Goal: Find specific page/section: Find specific page/section

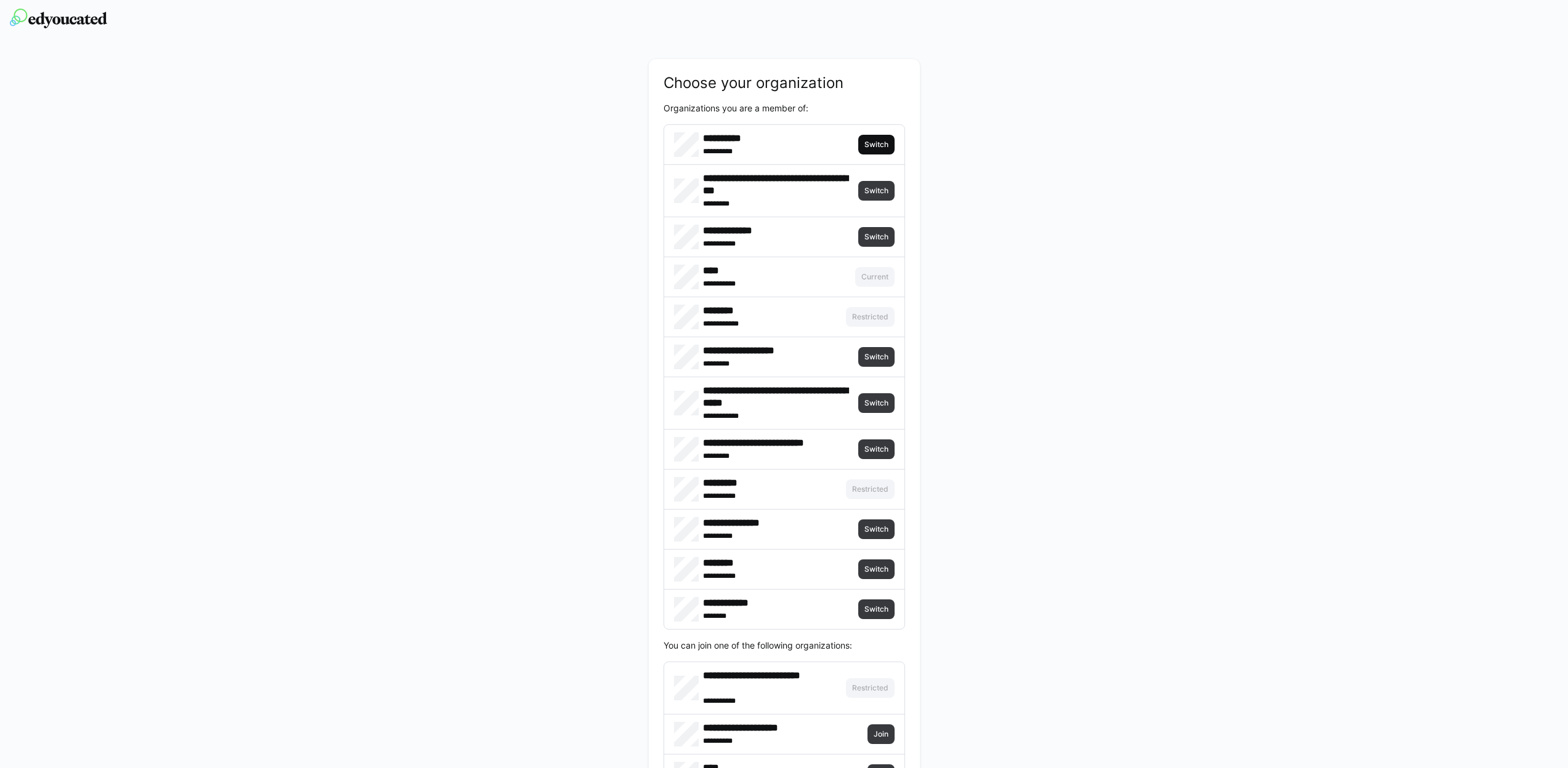
click at [880, 143] on span "Switch" at bounding box center [876, 145] width 27 height 10
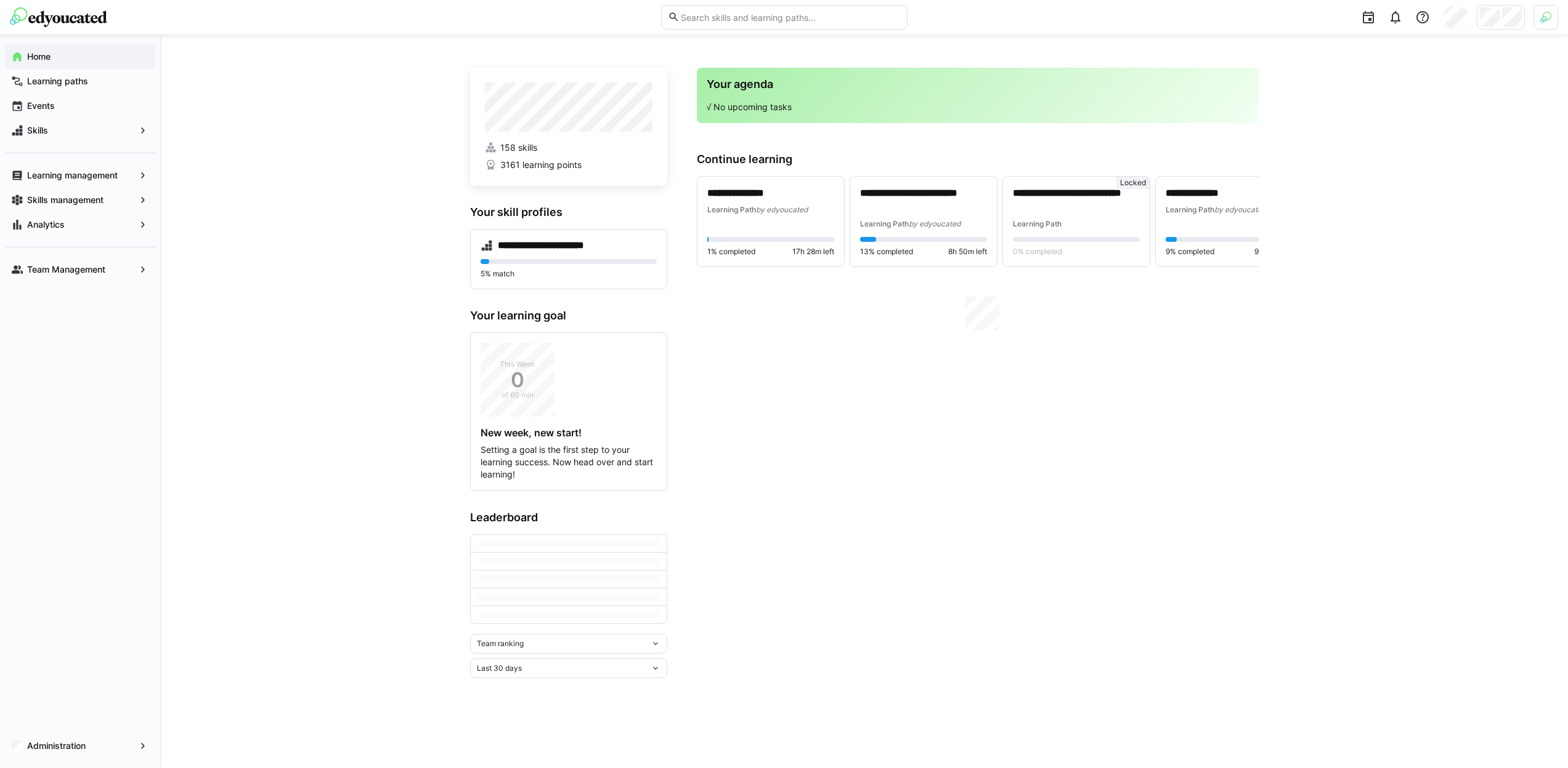
click at [1559, 16] on header at bounding box center [784, 17] width 1568 height 35
click at [1543, 18] on img at bounding box center [1544, 17] width 11 height 11
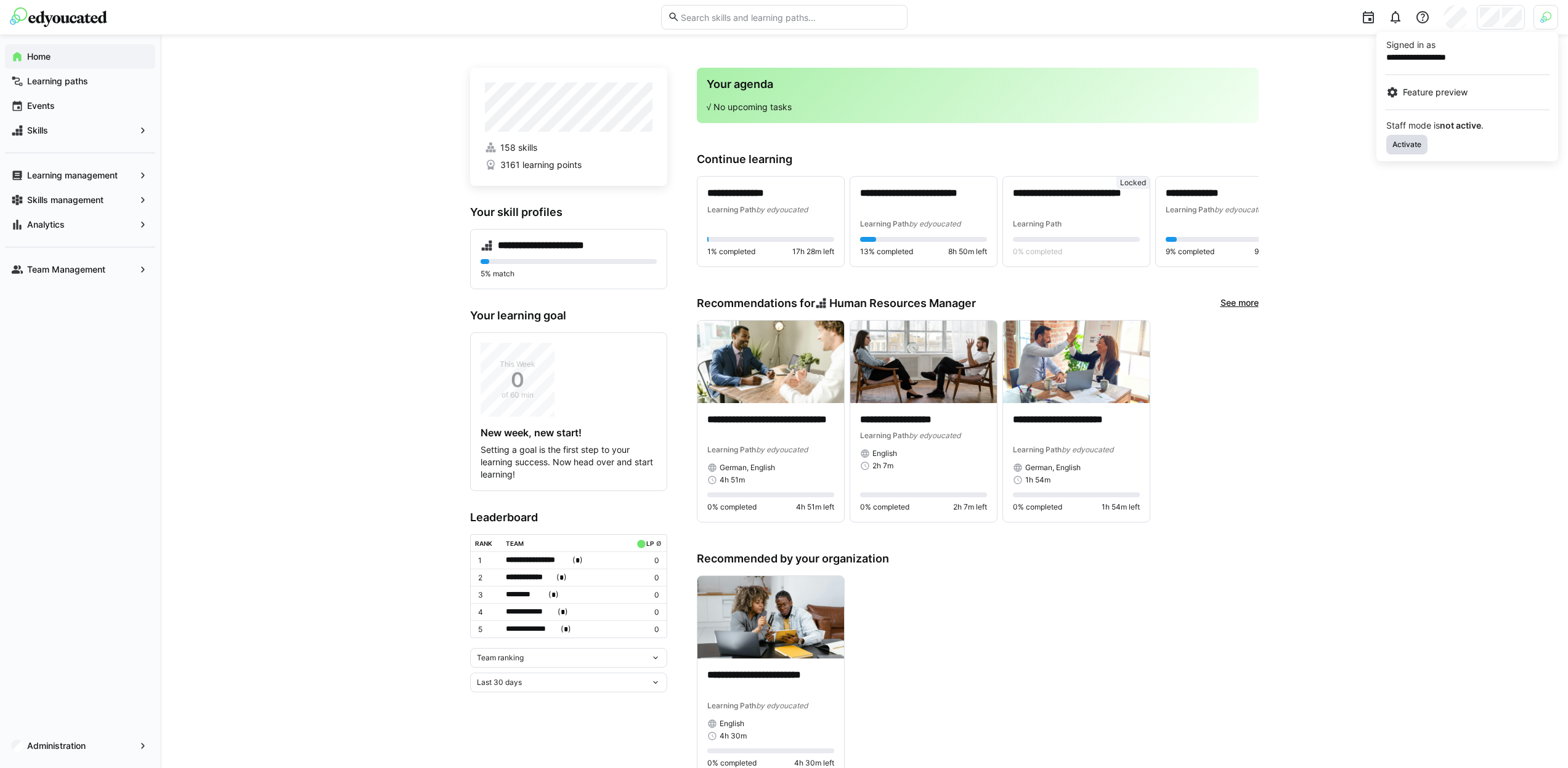
click at [1419, 135] on span "Activate" at bounding box center [1407, 145] width 41 height 20
click at [1491, 23] on div at bounding box center [784, 384] width 1568 height 768
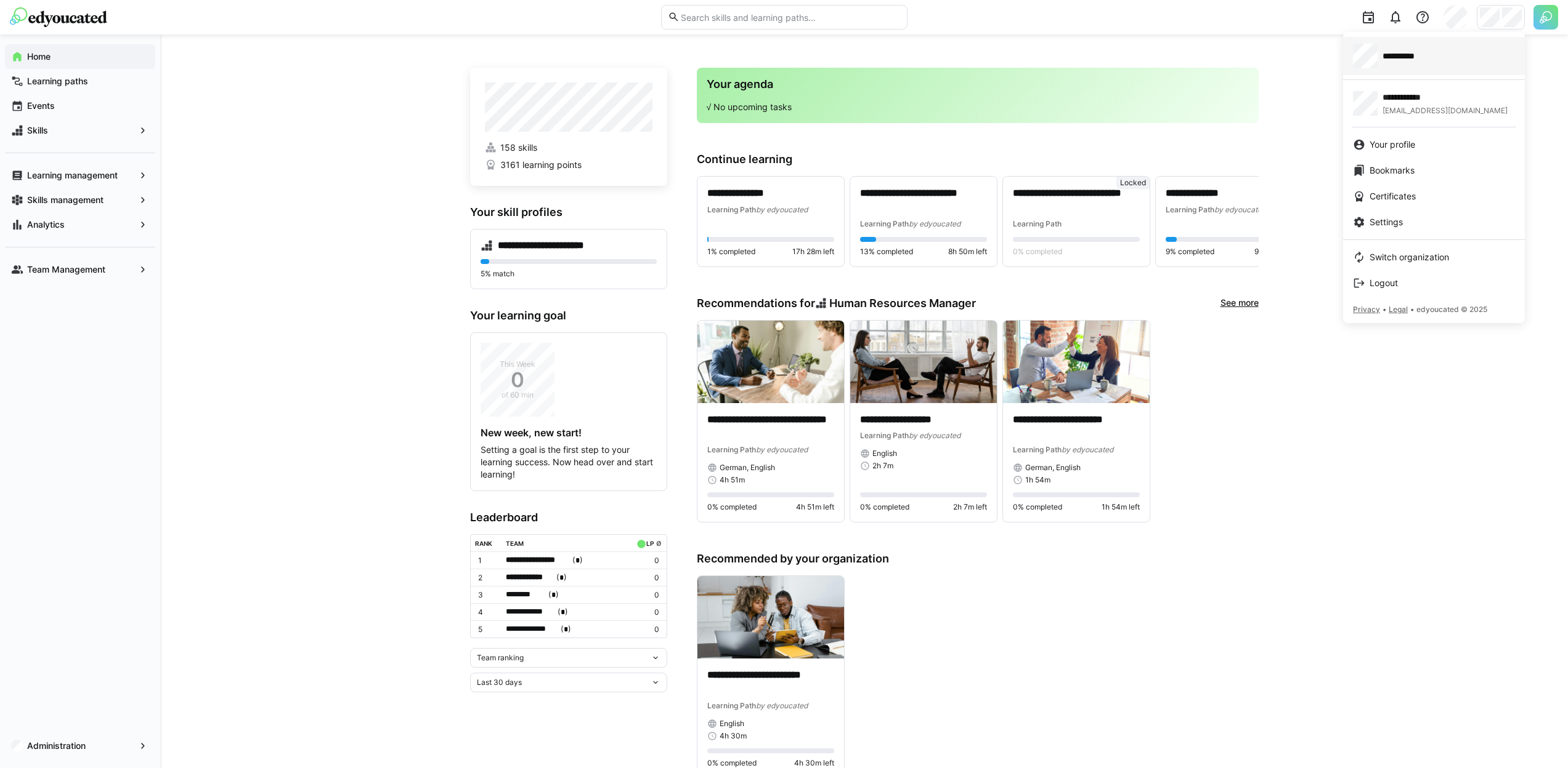
click at [1440, 64] on div "**********" at bounding box center [1434, 55] width 162 height 25
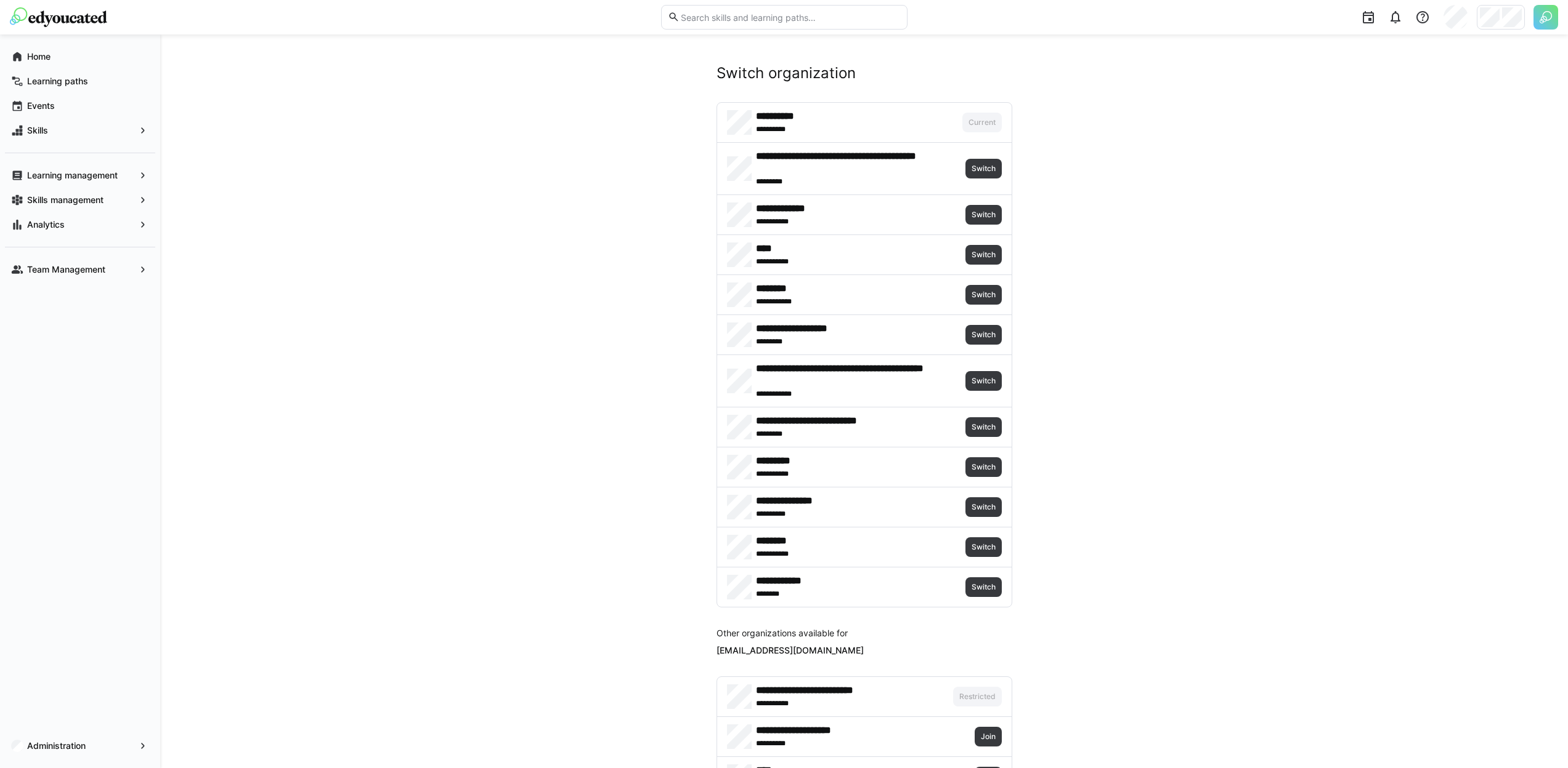
click at [979, 305] on div "******** **** ******* Switch" at bounding box center [864, 295] width 294 height 39
click at [978, 298] on span "Switch" at bounding box center [982, 295] width 27 height 10
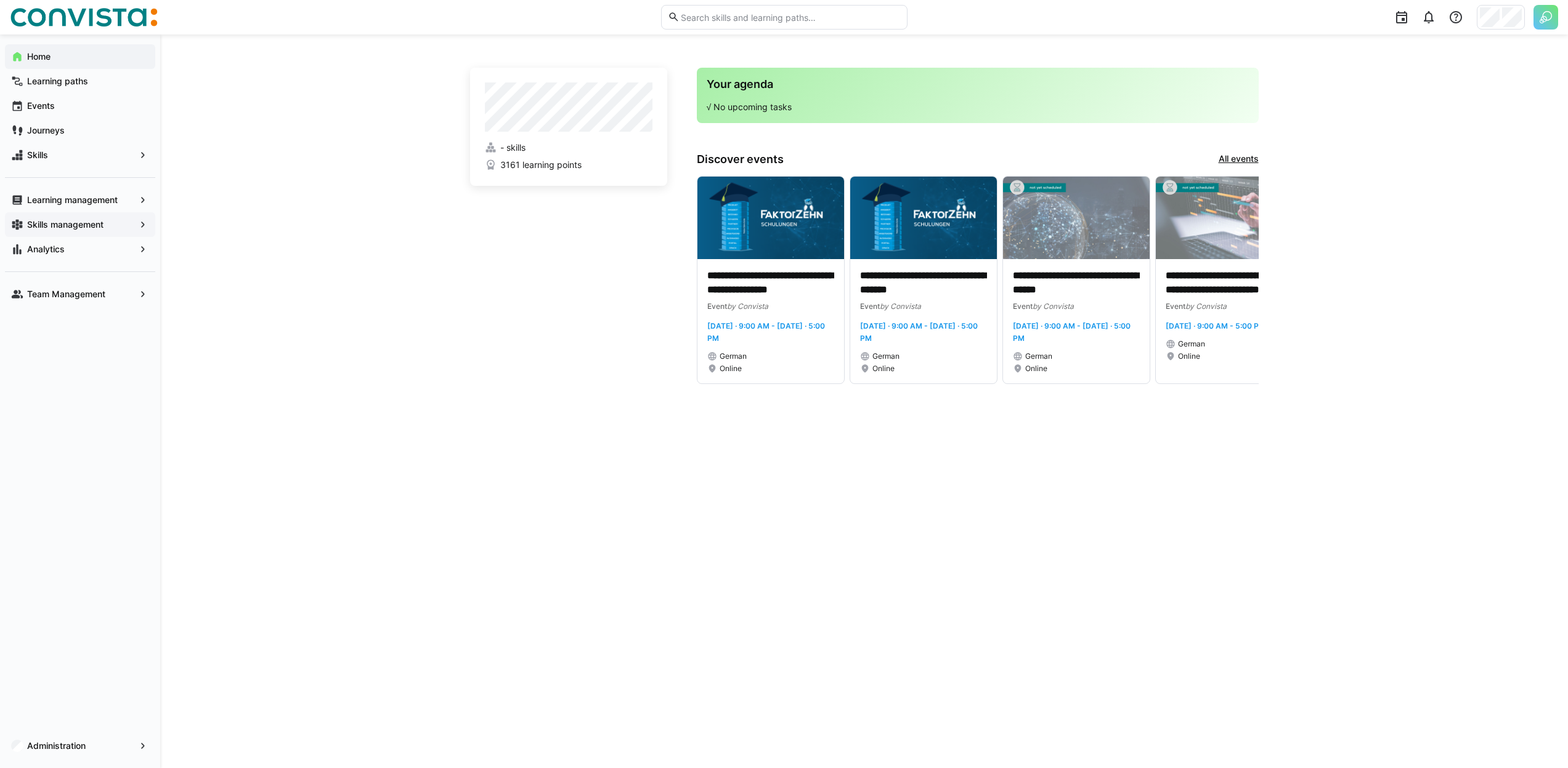
click at [88, 232] on div "Skills management" at bounding box center [80, 224] width 150 height 25
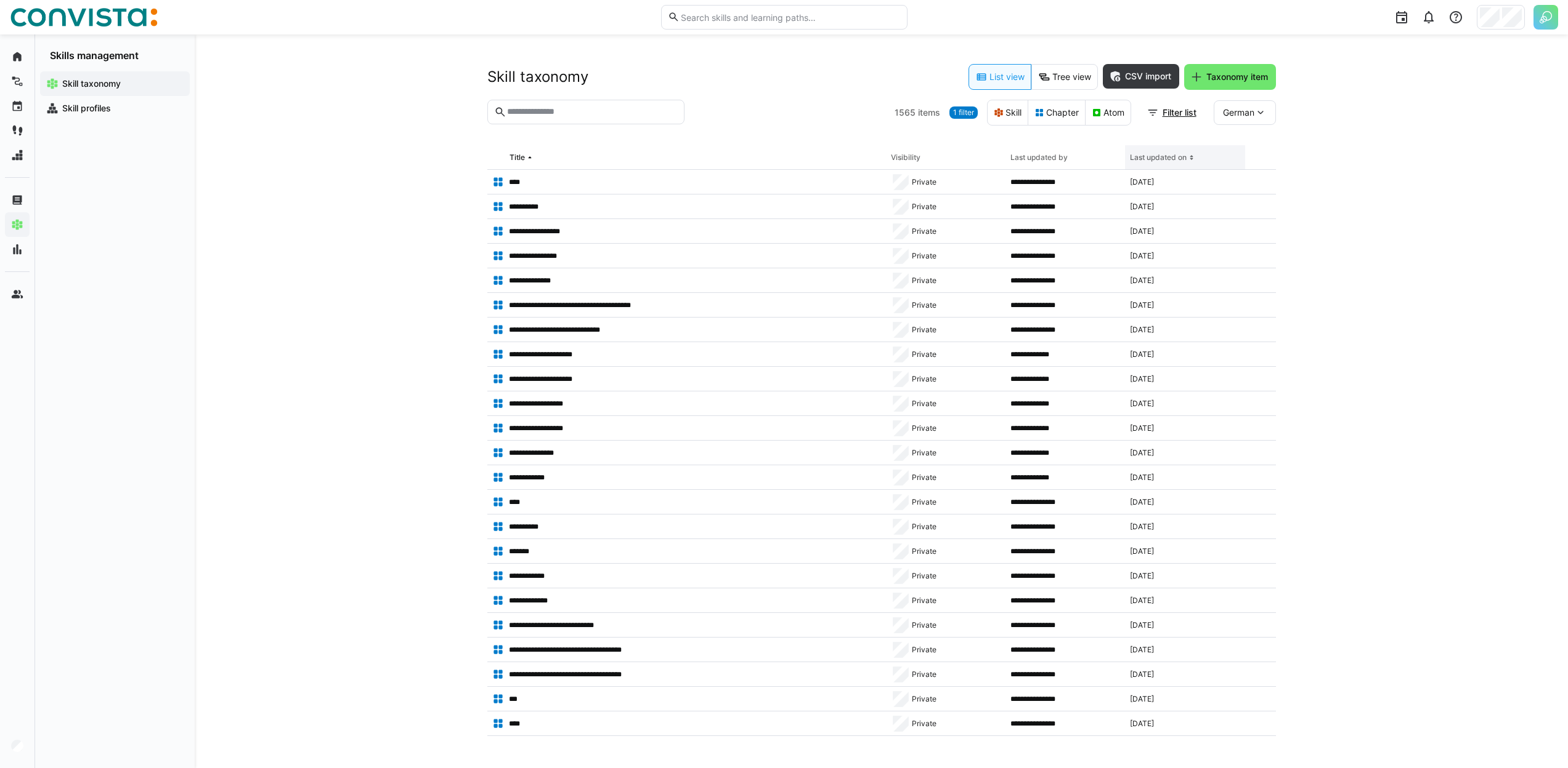
click at [1171, 158] on div "Last updated on" at bounding box center [1157, 158] width 56 height 10
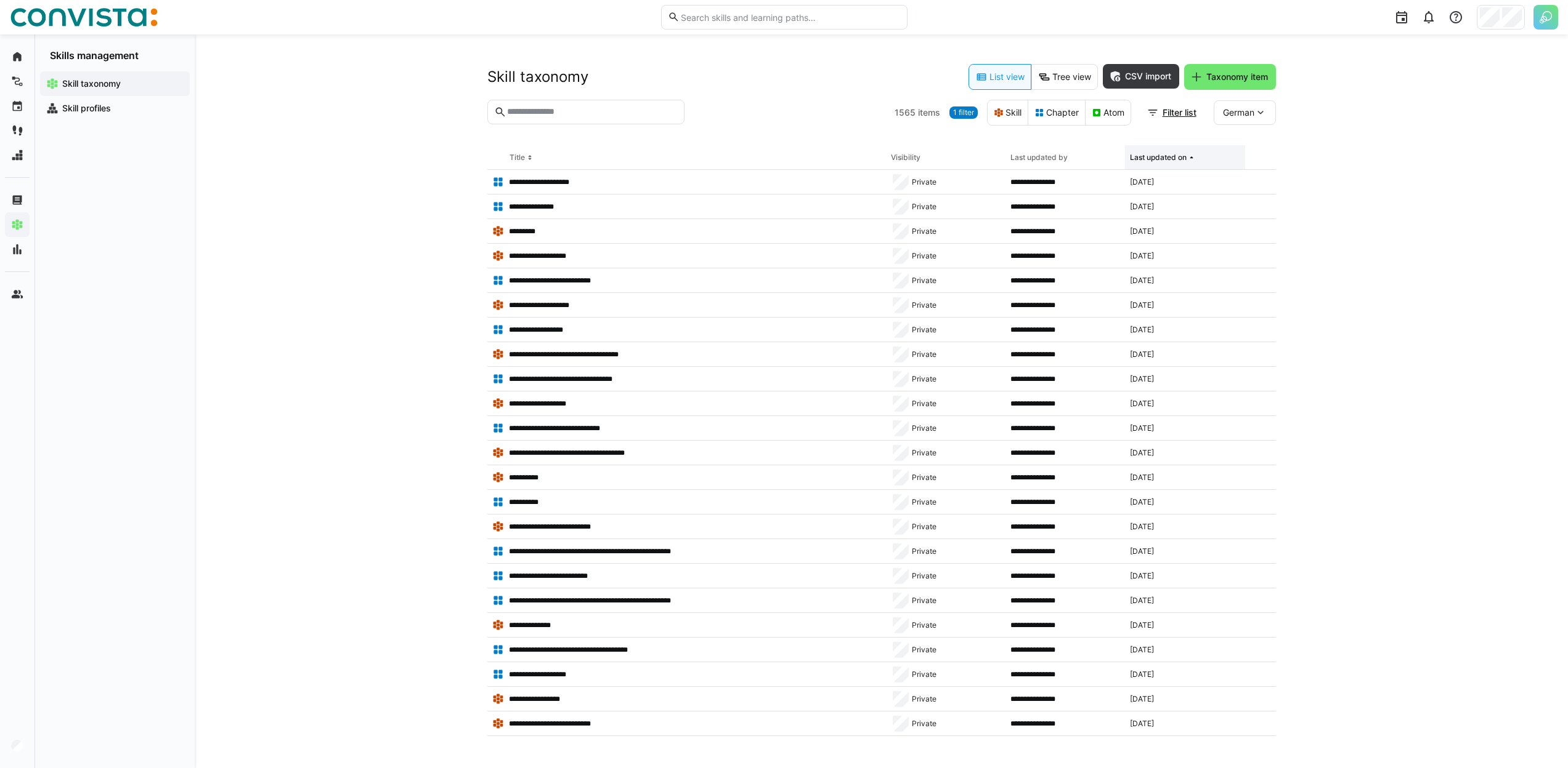
click at [1171, 158] on div "Last updated on" at bounding box center [1157, 158] width 56 height 10
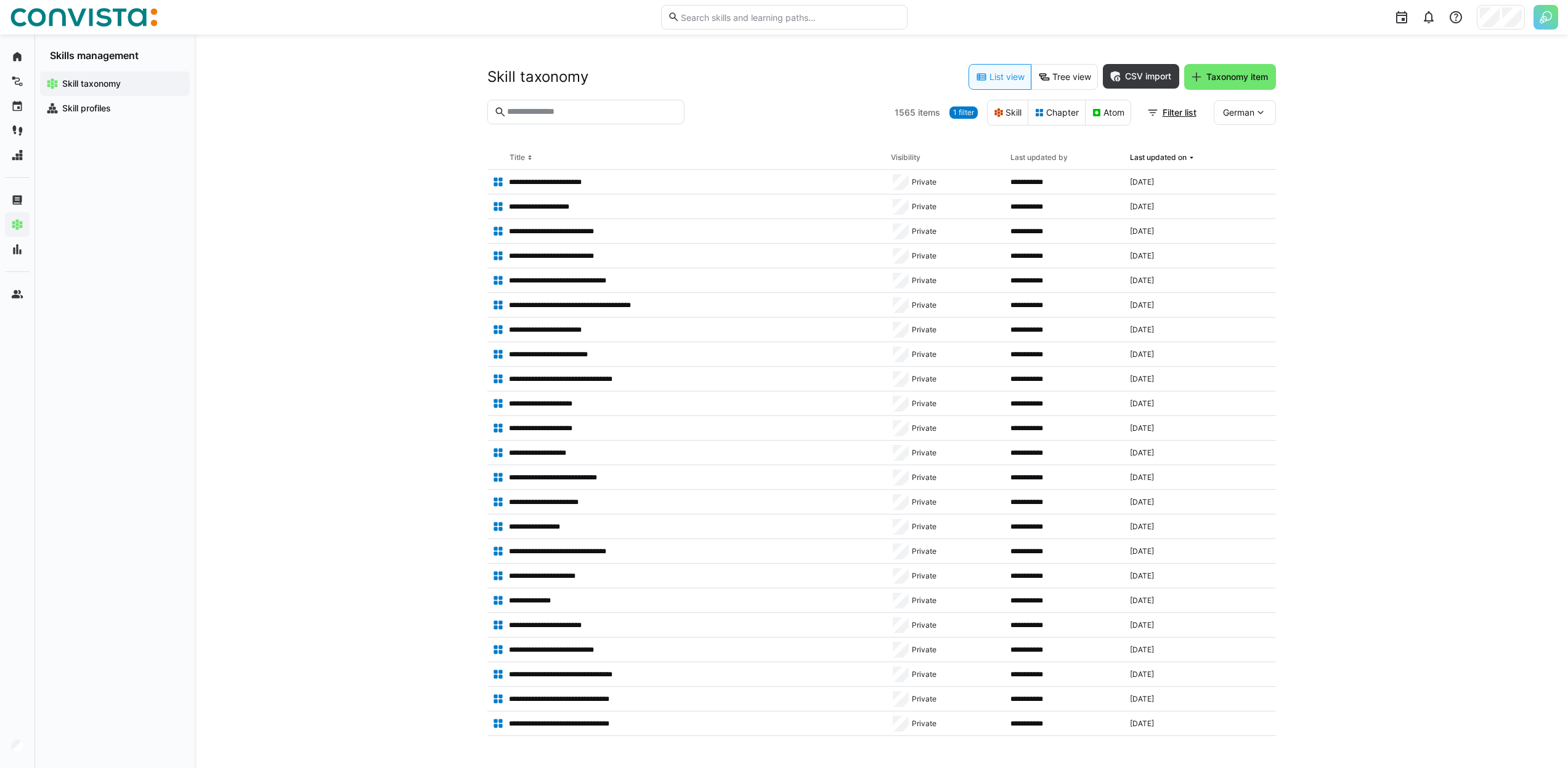
click at [971, 113] on span "1 filter" at bounding box center [963, 113] width 29 height 12
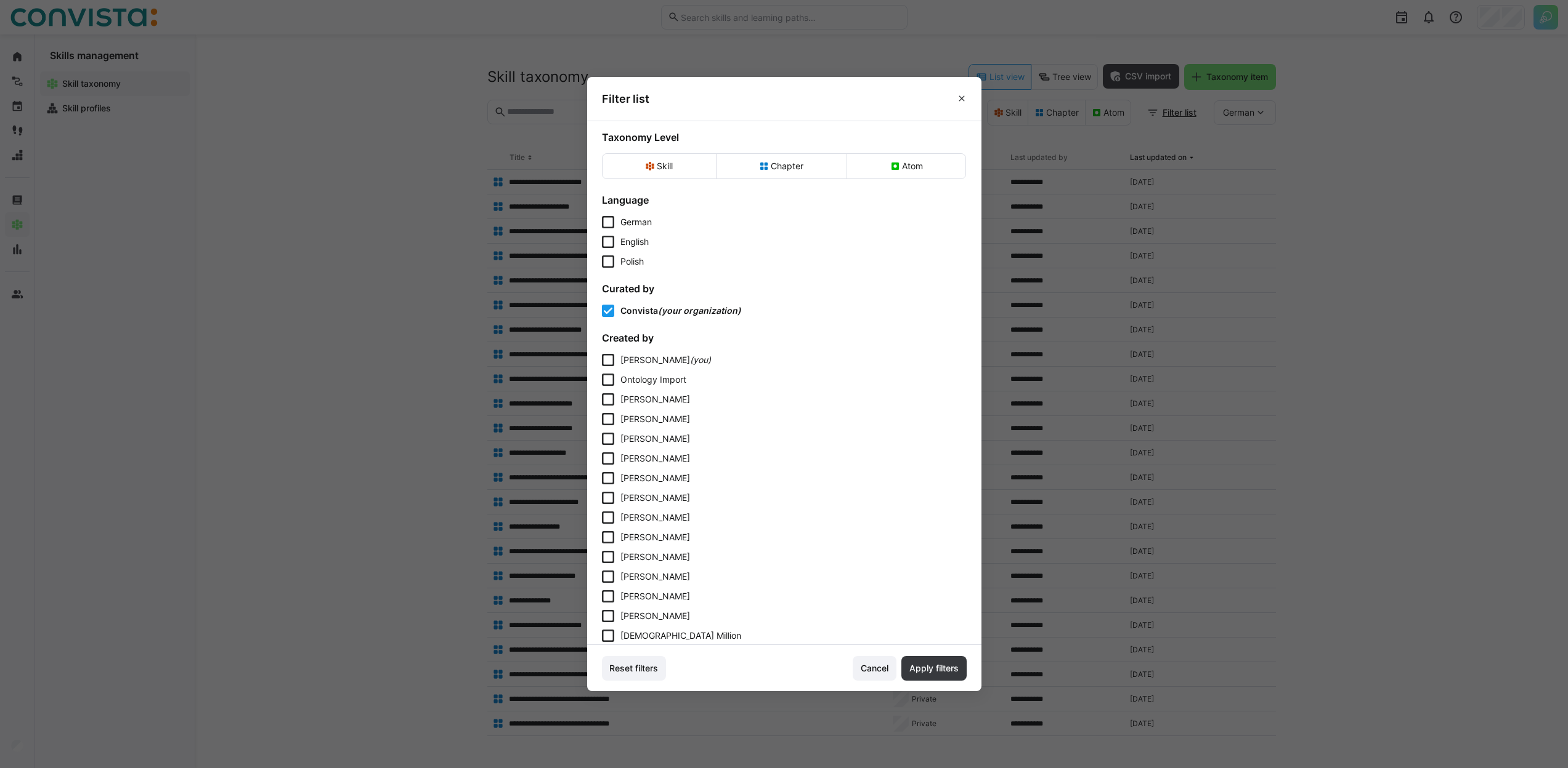
click at [967, 100] on eds-icon at bounding box center [962, 99] width 10 height 10
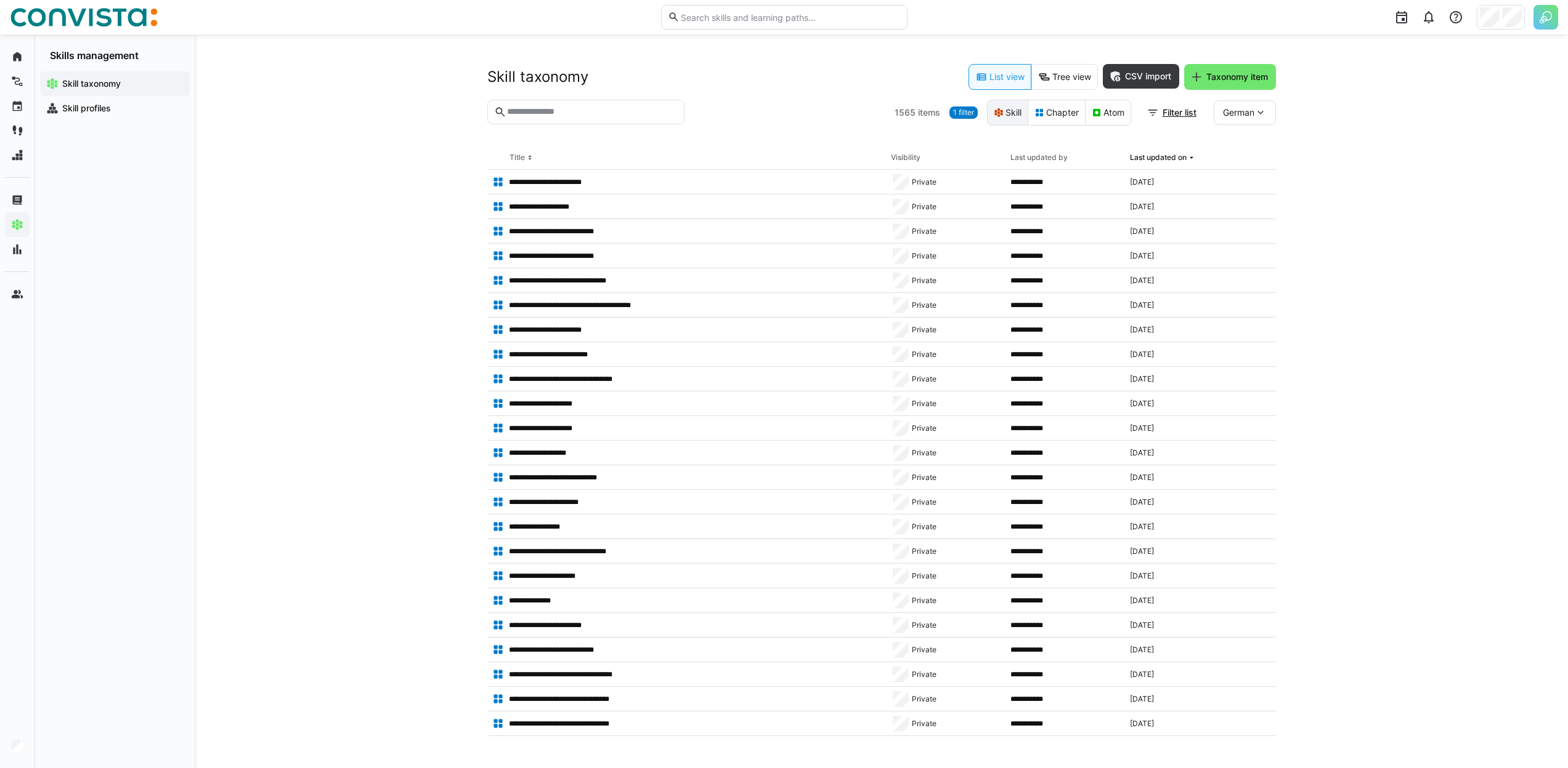
click at [1015, 111] on eds-button-option "Skill" at bounding box center [1007, 113] width 41 height 26
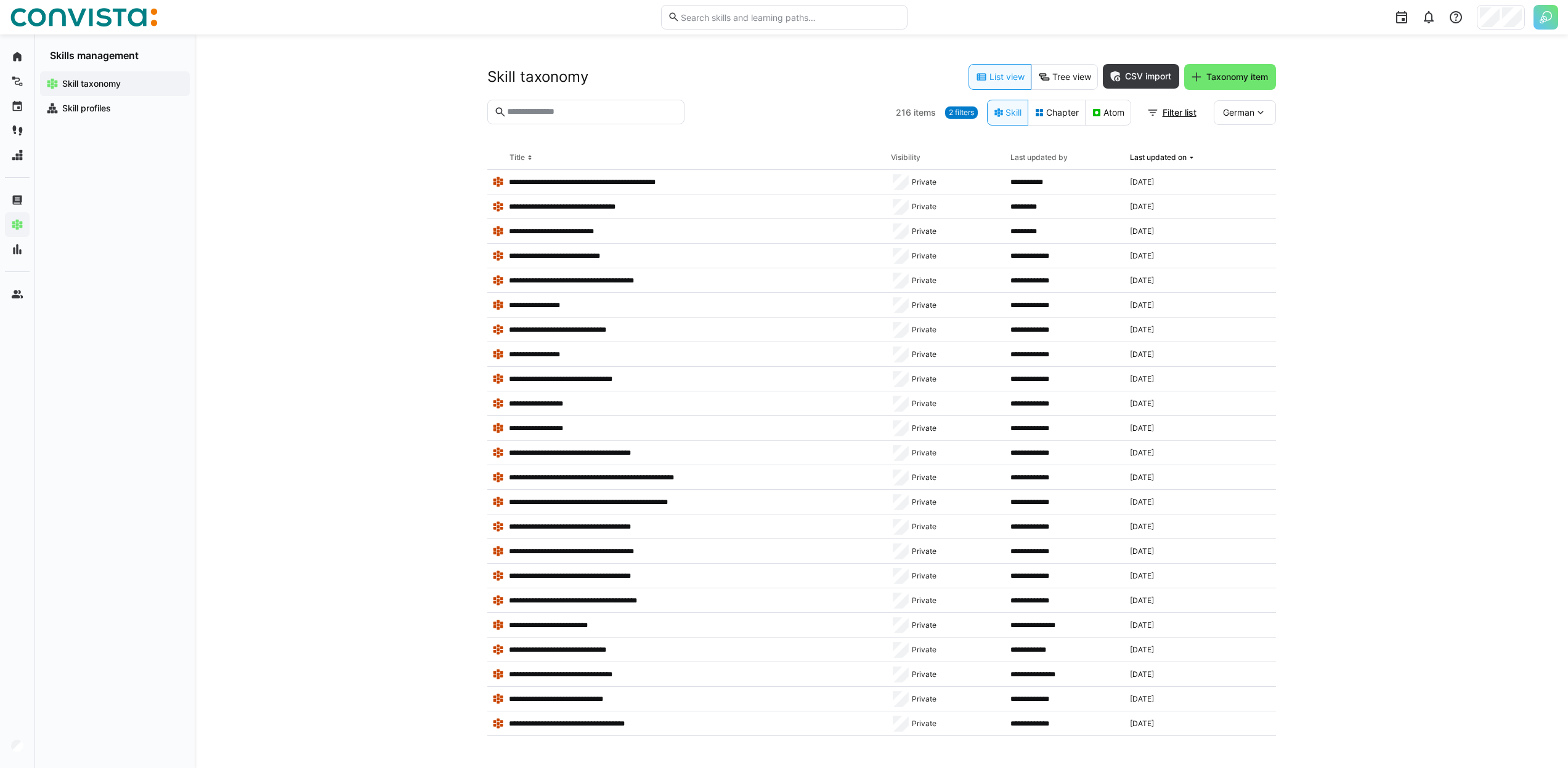
click at [1031, 155] on div "Last updated by" at bounding box center [1039, 158] width 57 height 10
drag, startPoint x: 1151, startPoint y: 180, endPoint x: 1365, endPoint y: 127, distance: 220.5
click at [1244, 170] on td "Oct 13, 2025" at bounding box center [1184, 182] width 119 height 25
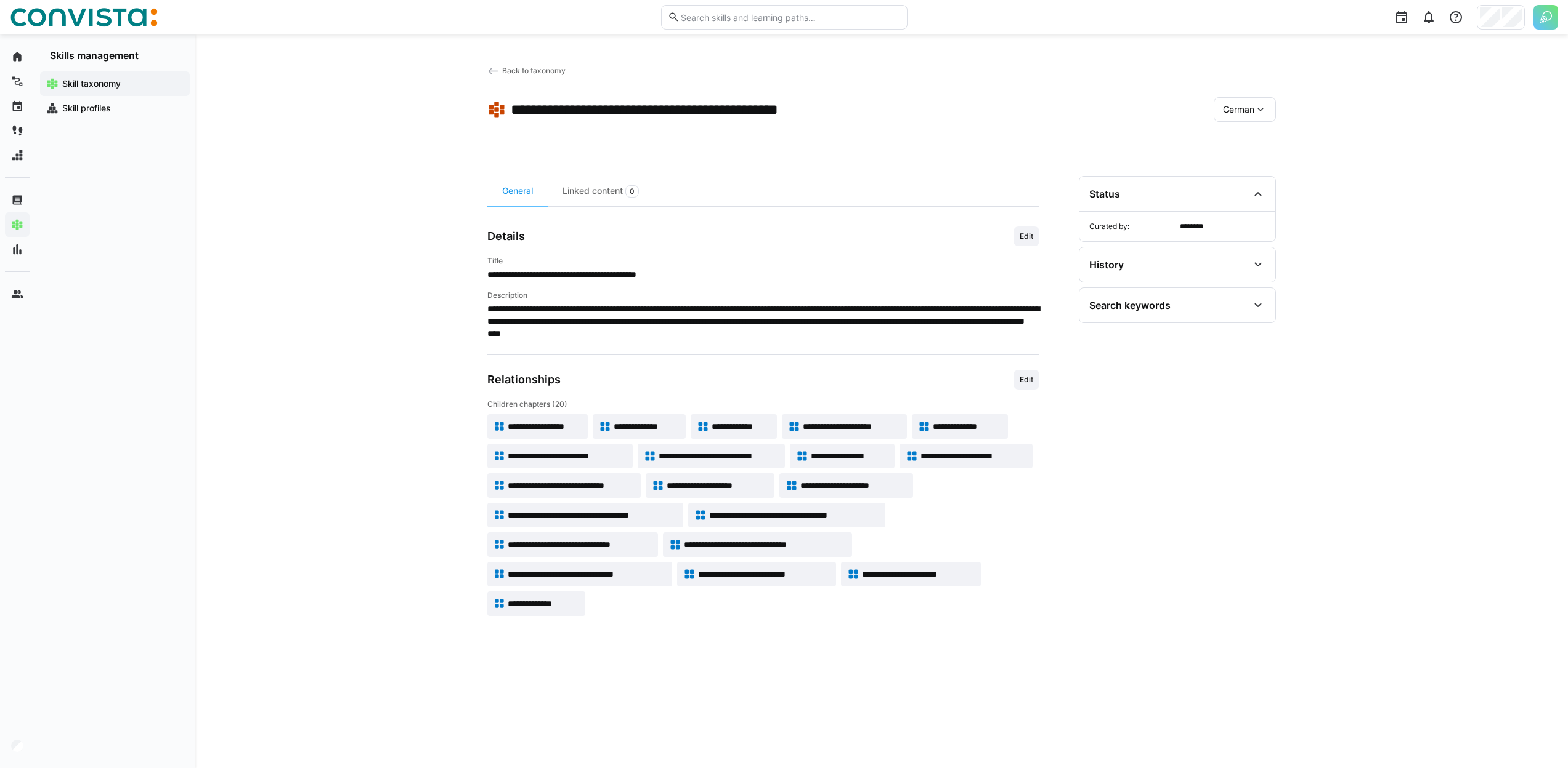
click at [537, 66] on span "Back to taxonomy" at bounding box center [533, 70] width 63 height 9
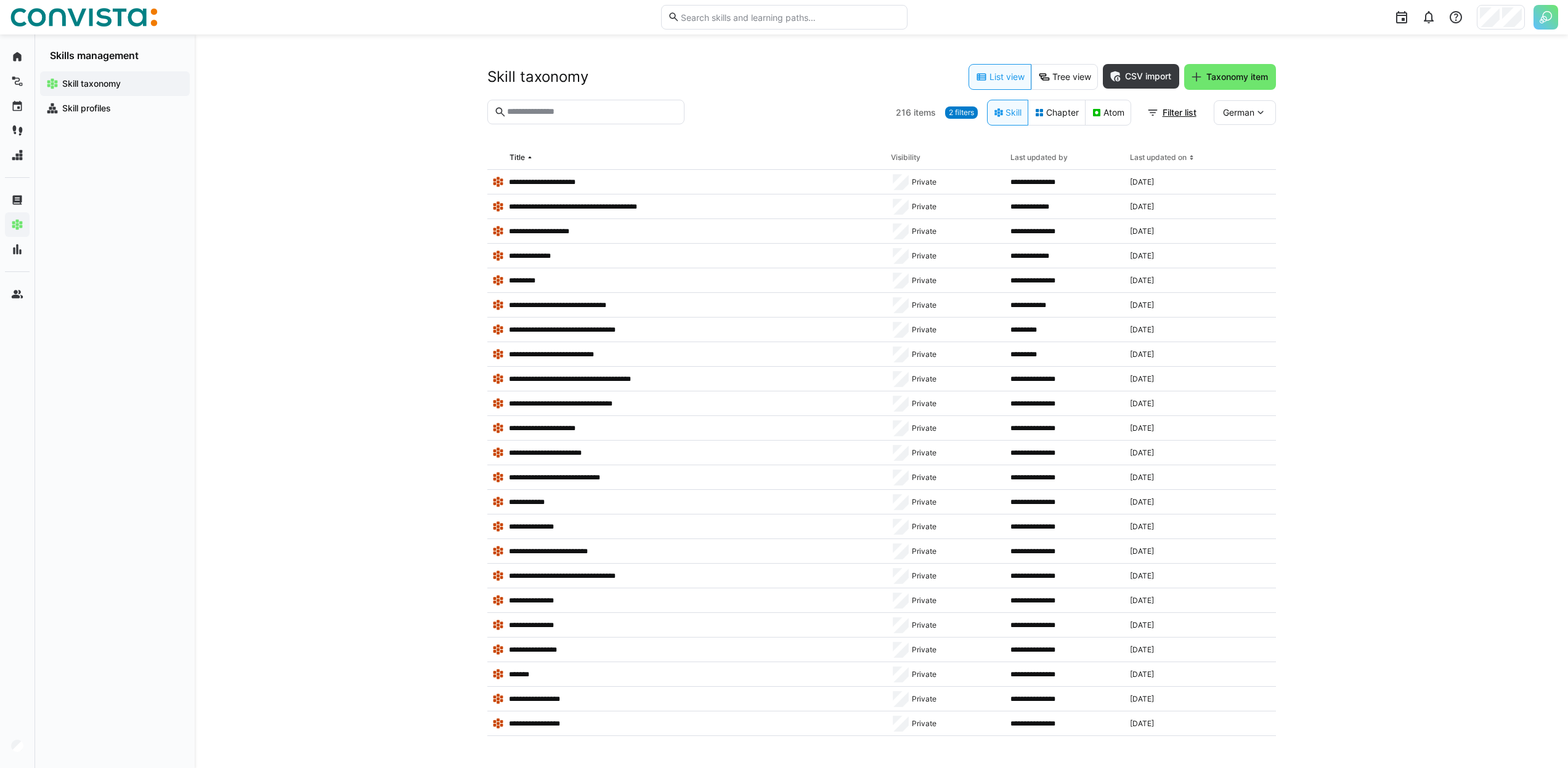
click at [967, 112] on span "2 filters" at bounding box center [962, 113] width 26 height 10
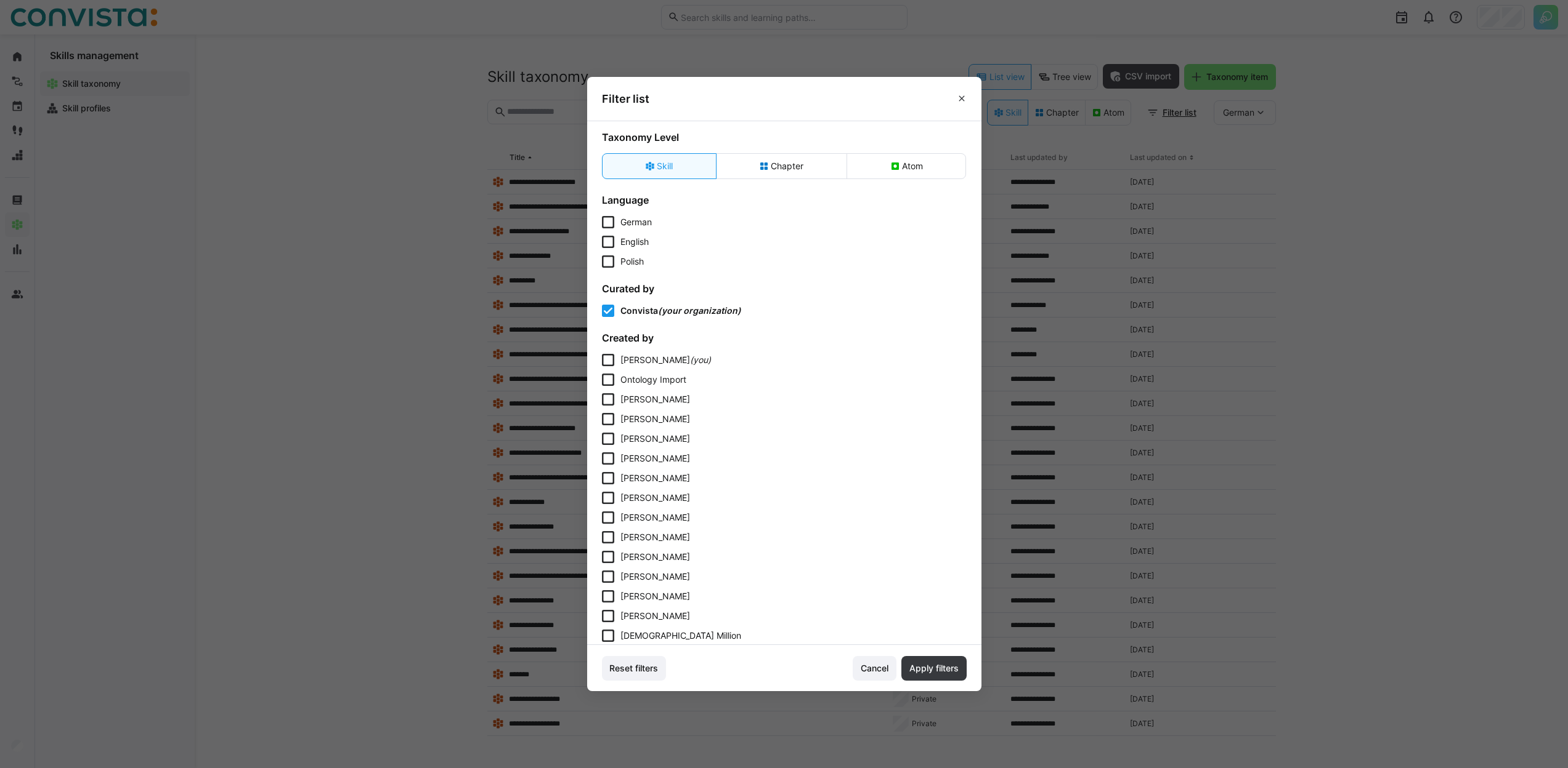
click at [1069, 114] on eds-dialog "Filter list Taxonomy Level Skill Chapter Atom Language German English Polish Cu…" at bounding box center [784, 384] width 1568 height 768
click at [1052, 117] on eds-dialog "Filter list Taxonomy Level Skill Chapter Atom Language German English Polish Cu…" at bounding box center [784, 384] width 1568 height 768
click at [967, 96] on eds-icon at bounding box center [962, 99] width 10 height 10
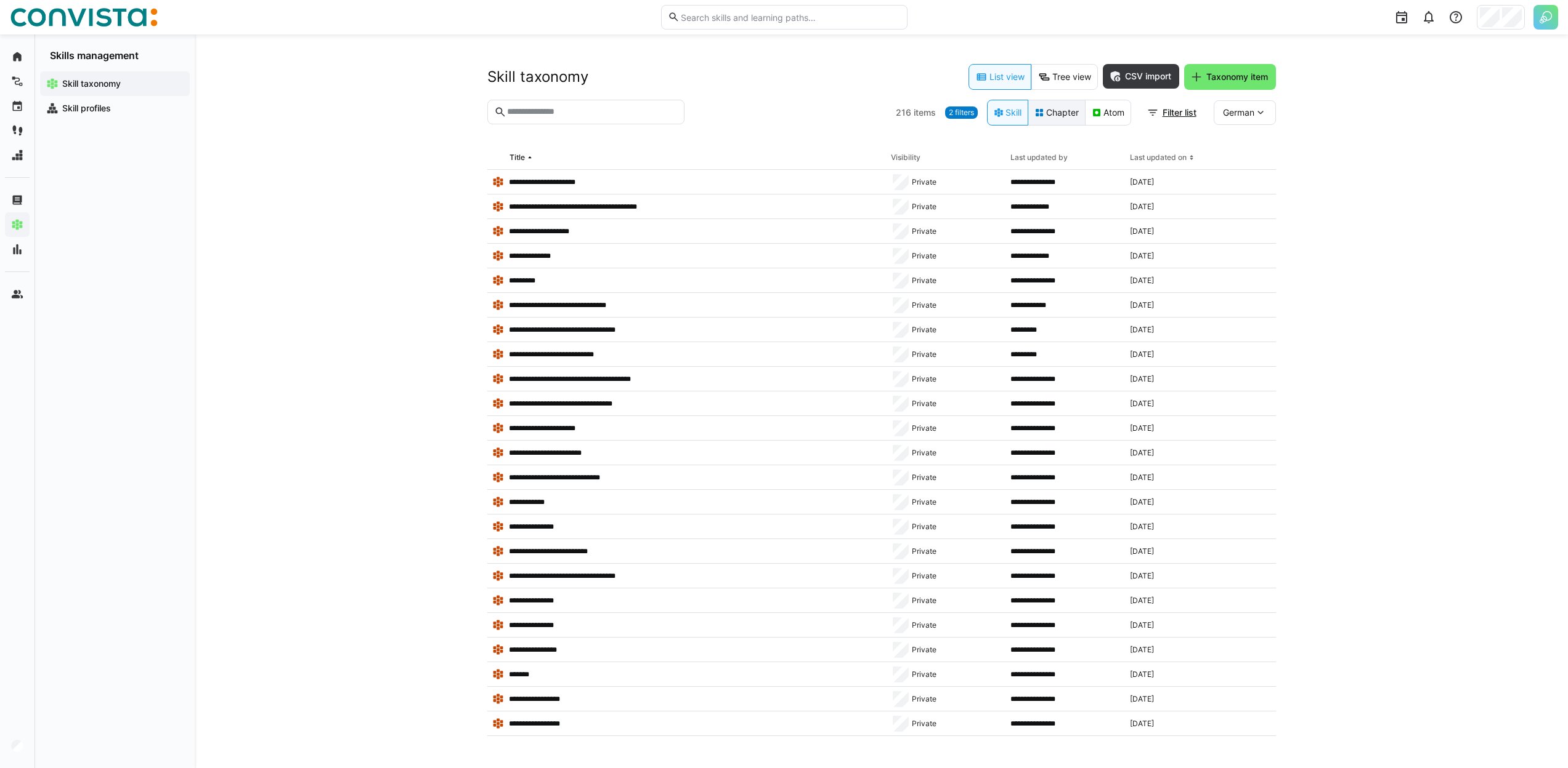
click at [1043, 115] on eds-button-option "Chapter" at bounding box center [1056, 113] width 58 height 26
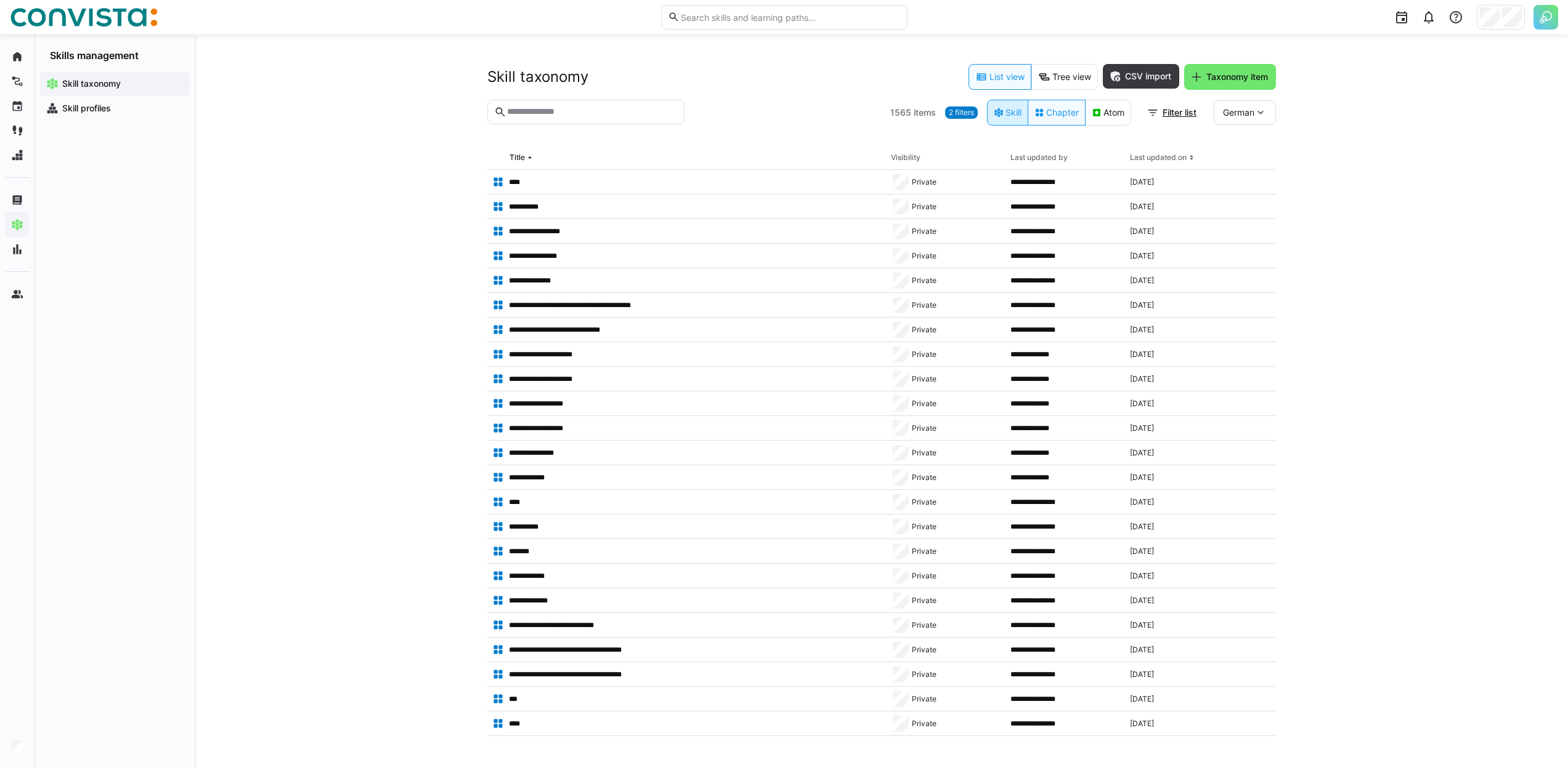
click at [1004, 113] on eds-button-option "Skill" at bounding box center [1007, 113] width 41 height 26
click at [1141, 161] on div "Last updated on" at bounding box center [1157, 158] width 56 height 10
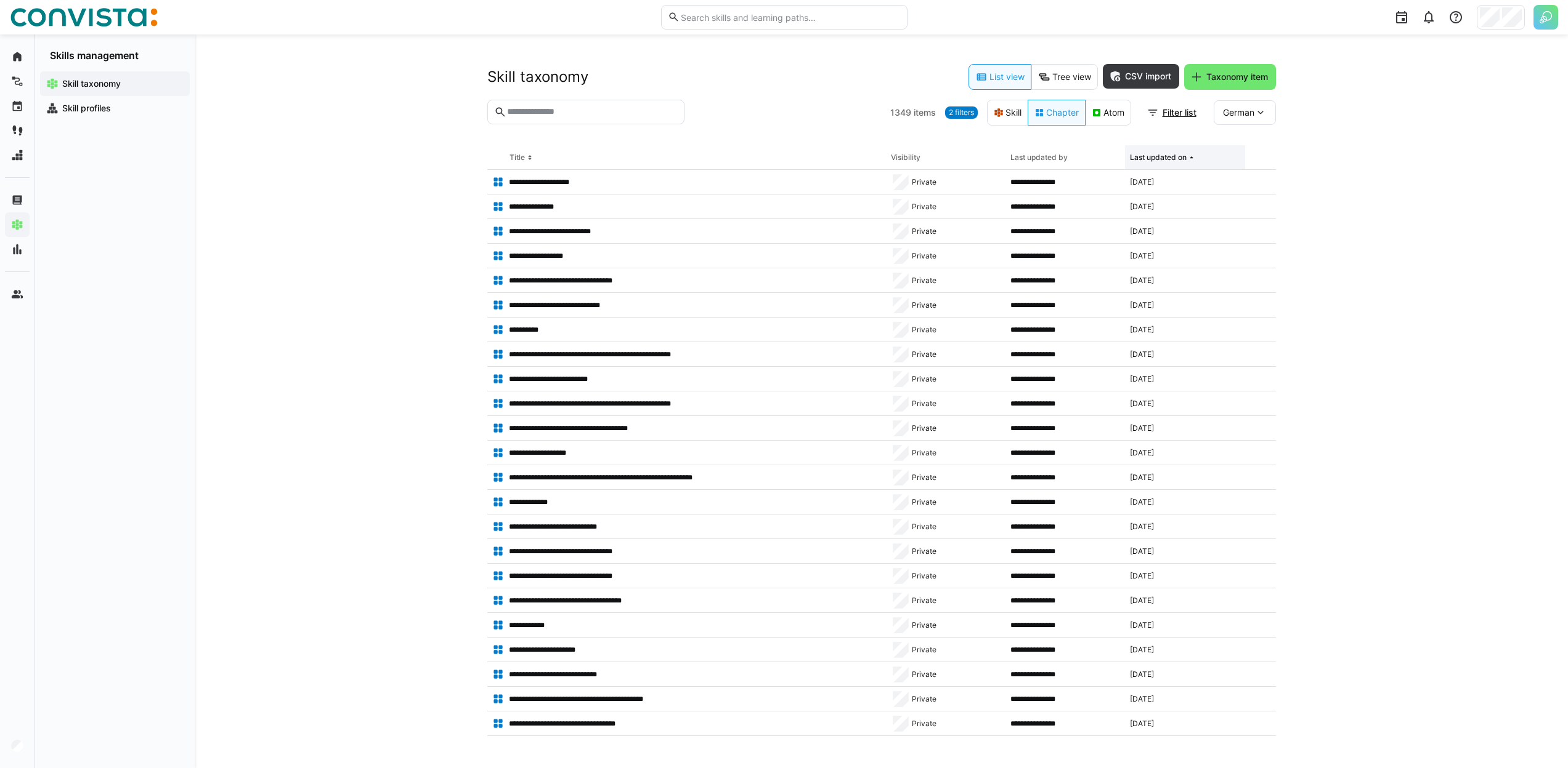
click at [1152, 163] on th "Last updated on" at bounding box center [1184, 157] width 119 height 25
